Goal: Navigation & Orientation: Understand site structure

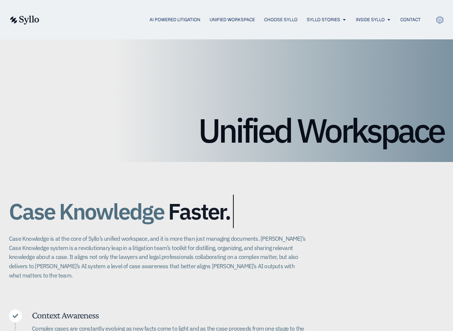
click at [21, 21] on img at bounding box center [24, 20] width 30 height 9
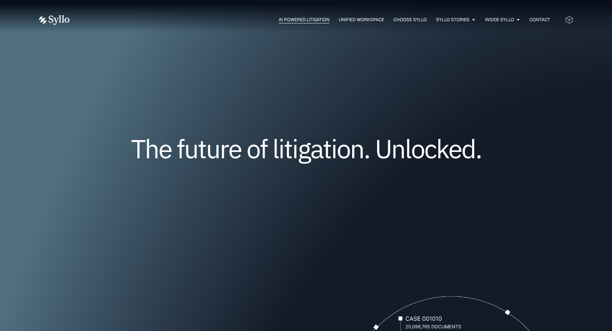
click at [296, 18] on span "AI Powered Litigation" at bounding box center [304, 19] width 51 height 7
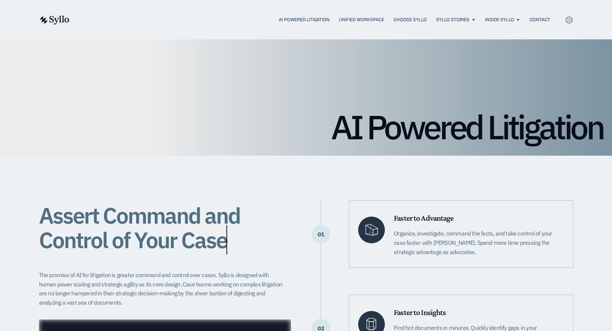
click at [60, 20] on img at bounding box center [54, 20] width 30 height 9
